Goal: Information Seeking & Learning: Learn about a topic

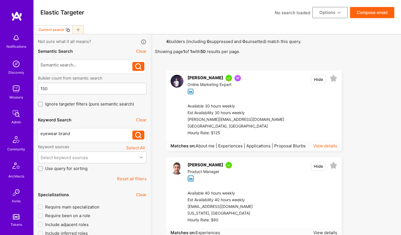
click at [327, 147] on div "View details" at bounding box center [325, 146] width 24 height 6
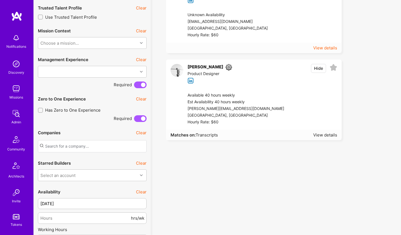
scroll to position [228, 0]
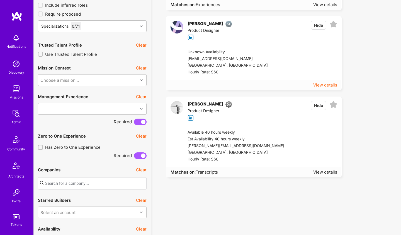
click at [323, 83] on div "View details" at bounding box center [325, 85] width 24 height 6
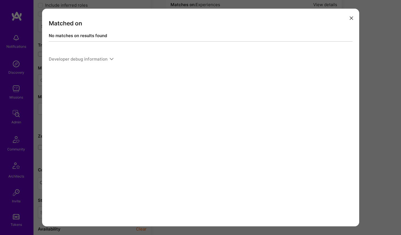
click at [110, 61] on div "Developer debug information" at bounding box center [81, 59] width 65 height 9
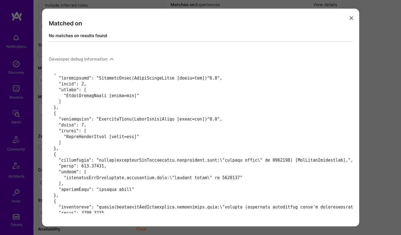
scroll to position [16, 0]
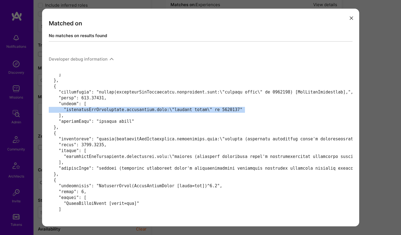
scroll to position [64, 0]
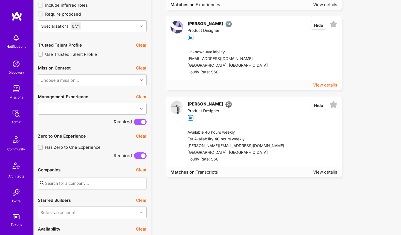
click at [332, 84] on div "View details" at bounding box center [325, 85] width 24 height 6
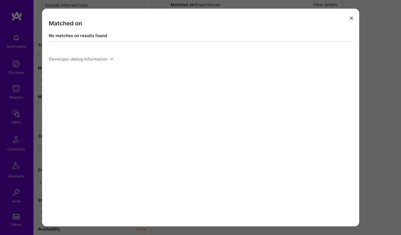
click at [109, 62] on div "Developer debug information" at bounding box center [81, 59] width 65 height 9
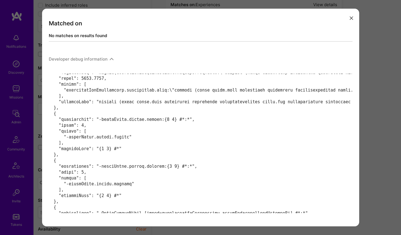
scroll to position [190, 0]
click at [107, 102] on pre "Parsed Elasticsearch Explanation:" at bounding box center [201, 236] width 304 height 697
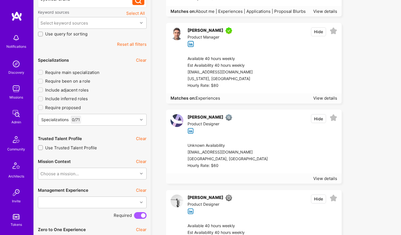
scroll to position [0, 0]
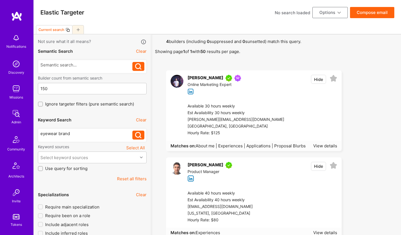
click at [73, 137] on div "eyewear brand" at bounding box center [86, 135] width 92 height 9
click at [73, 135] on div "eyewear brand" at bounding box center [86, 134] width 92 height 6
